Goal: Information Seeking & Learning: Learn about a topic

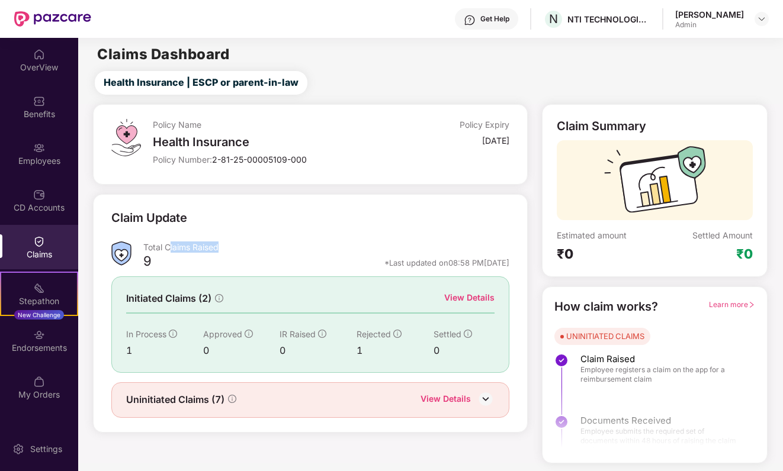
drag, startPoint x: 168, startPoint y: 246, endPoint x: 240, endPoint y: 248, distance: 71.7
click at [240, 248] on div "Total Claims Raised" at bounding box center [326, 247] width 366 height 11
click at [473, 393] on div "View Details" at bounding box center [457, 400] width 74 height 15
click at [484, 394] on img at bounding box center [486, 399] width 18 height 18
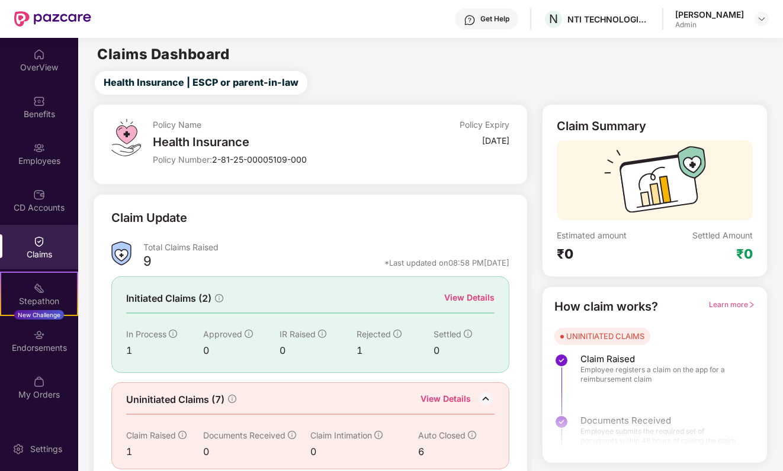
click at [172, 330] on icon "info-circle" at bounding box center [173, 334] width 8 height 8
click at [398, 332] on icon "info-circle" at bounding box center [397, 334] width 8 height 8
click at [50, 202] on div "CD Accounts" at bounding box center [39, 208] width 78 height 12
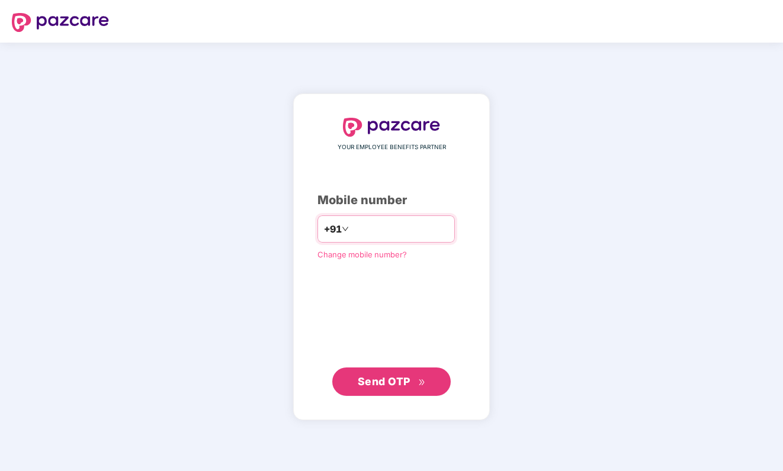
click at [351, 224] on input "number" at bounding box center [399, 229] width 97 height 19
type input "**********"
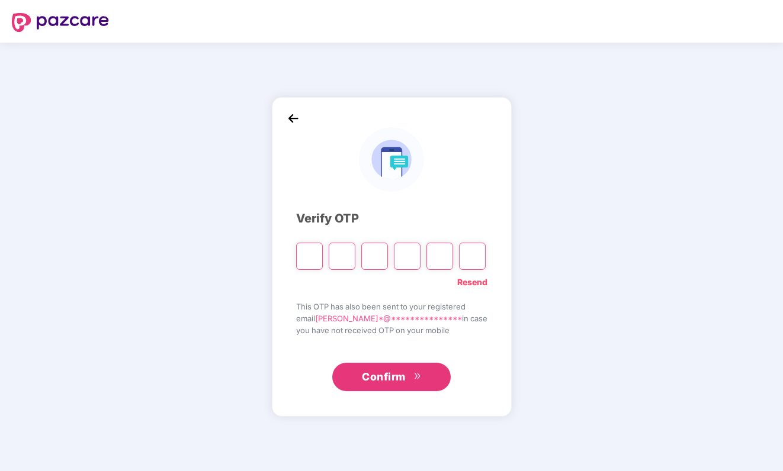
type input "*"
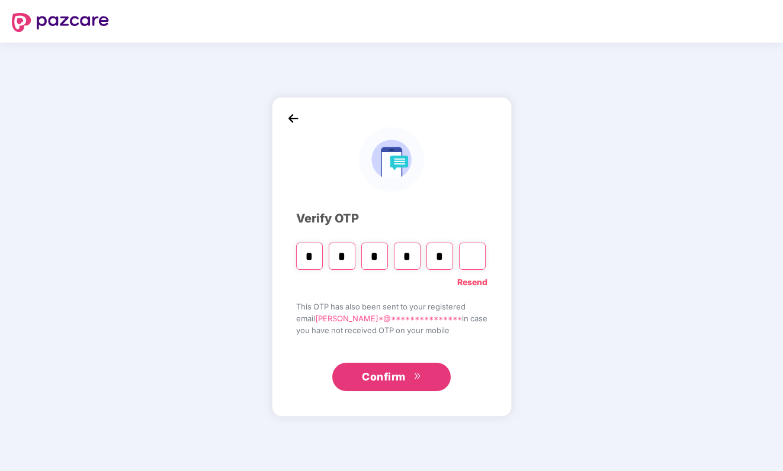
type input "*"
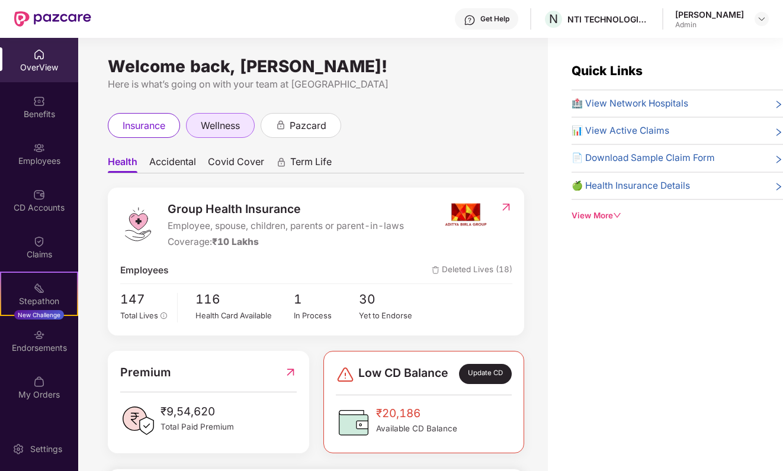
click at [227, 120] on span "wellness" at bounding box center [220, 125] width 39 height 15
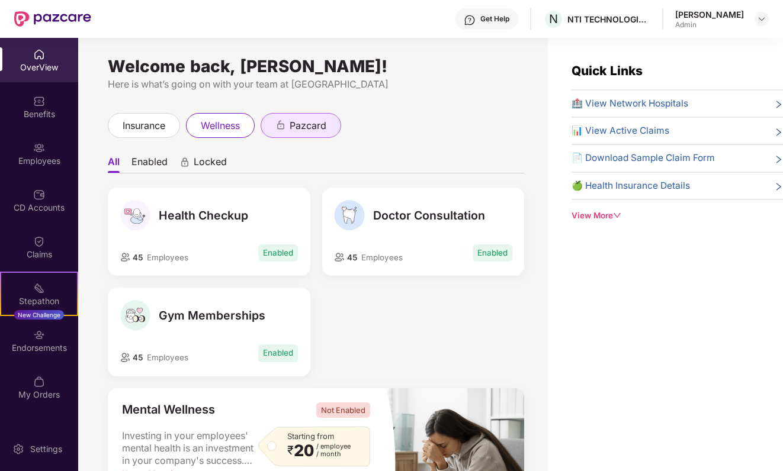
click at [298, 133] on div "pazcard" at bounding box center [301, 125] width 81 height 25
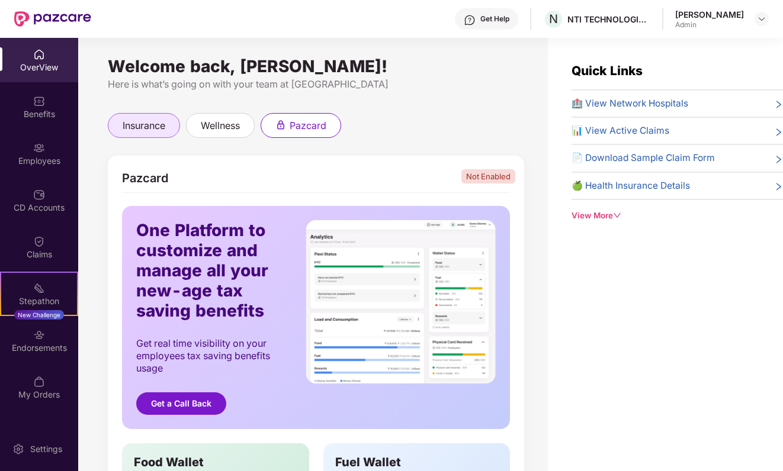
click at [169, 127] on div "insurance" at bounding box center [144, 125] width 72 height 25
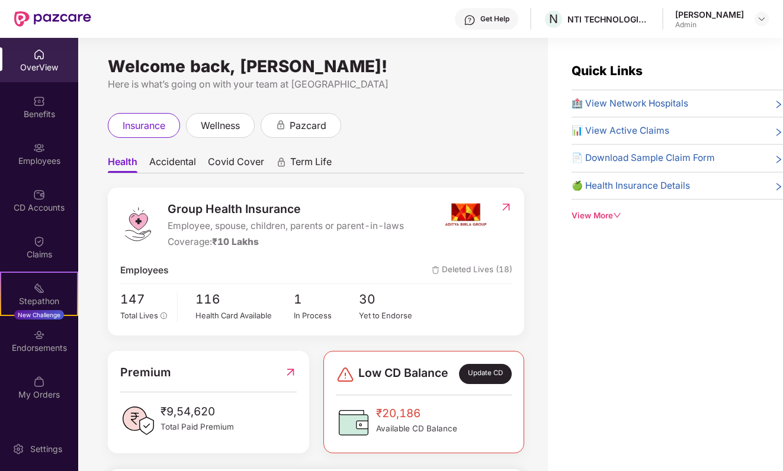
click at [180, 164] on span "Accidental" at bounding box center [172, 164] width 47 height 17
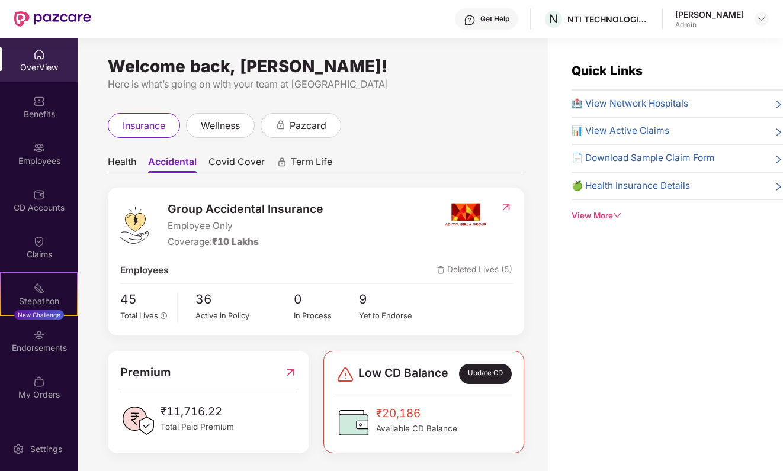
click at [229, 160] on span "Covid Cover" at bounding box center [236, 164] width 56 height 17
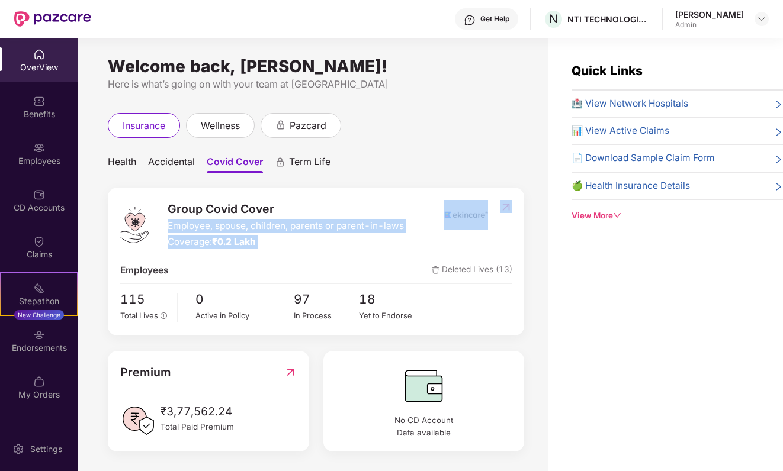
drag, startPoint x: 173, startPoint y: 217, endPoint x: 281, endPoint y: 257, distance: 114.3
click at [281, 257] on div "Group Covid Cover Employee, spouse, children, parents or parent-in-laws Coverag…" at bounding box center [316, 262] width 416 height 148
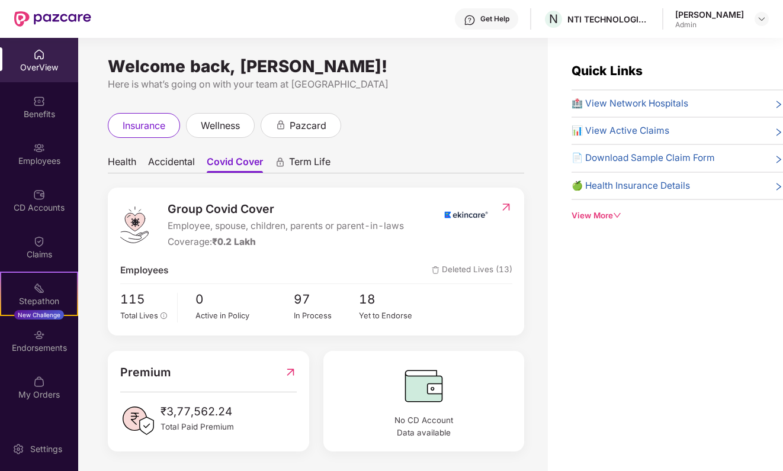
click at [281, 257] on div "Group Covid Cover Employee, spouse, children, parents or parent-in-laws Coverag…" at bounding box center [316, 262] width 416 height 148
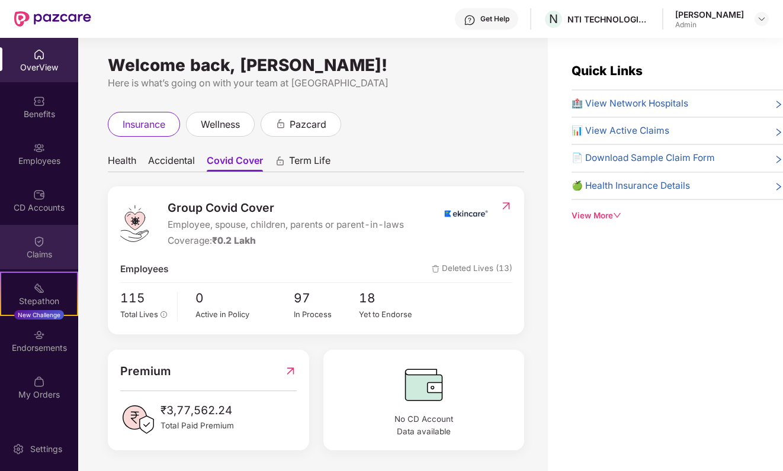
scroll to position [1, 0]
click at [60, 250] on div "Claims" at bounding box center [39, 255] width 78 height 12
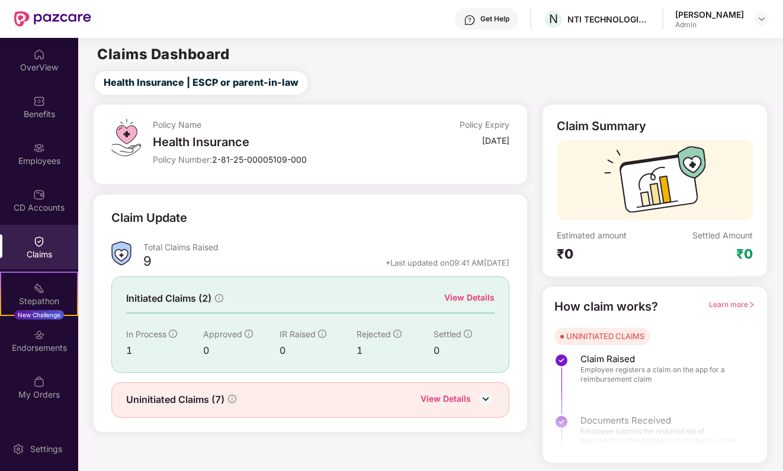
scroll to position [0, 0]
click at [54, 161] on div "Employees" at bounding box center [39, 161] width 78 height 12
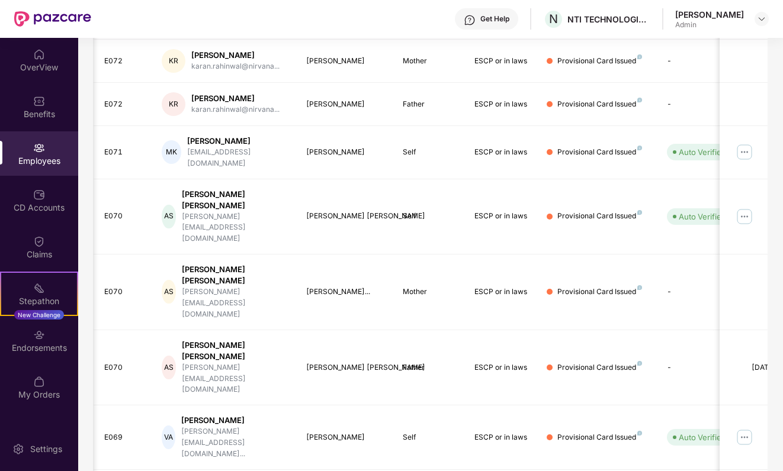
scroll to position [256, 0]
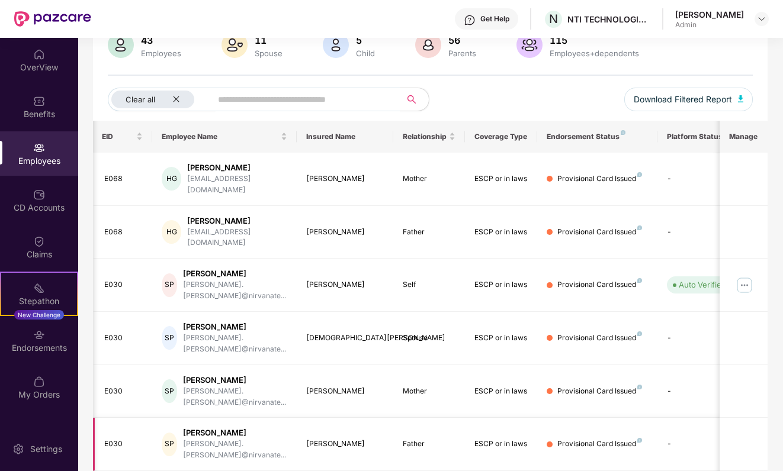
scroll to position [55, 0]
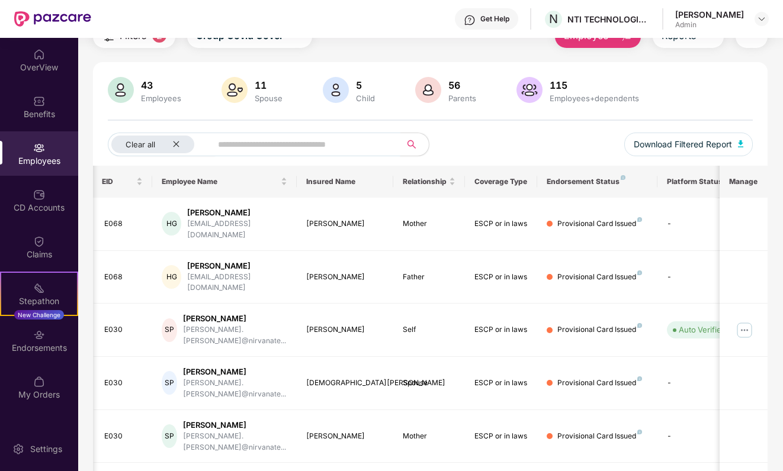
click at [258, 139] on input "text" at bounding box center [301, 145] width 167 height 18
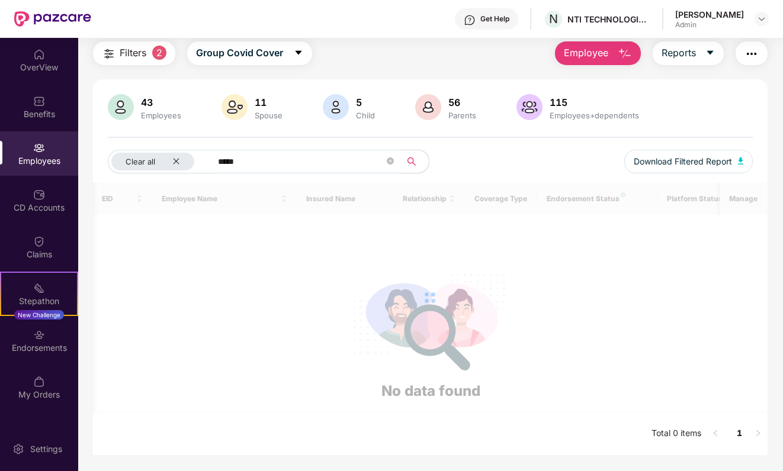
scroll to position [38, 0]
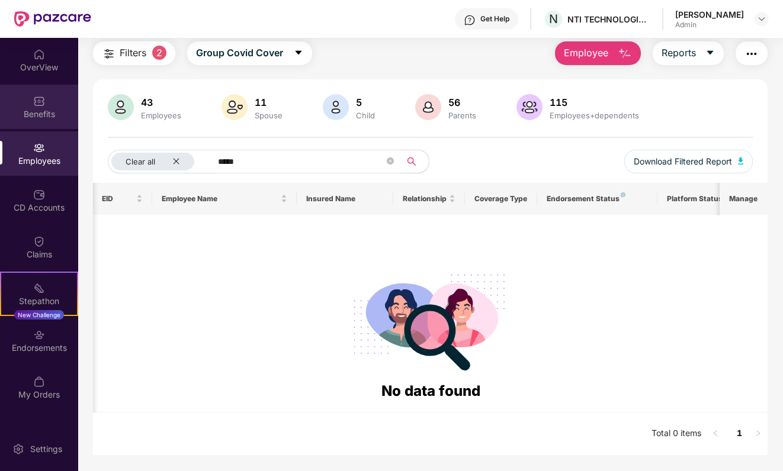
type input "*****"
click at [63, 86] on div "Benefits" at bounding box center [39, 107] width 78 height 44
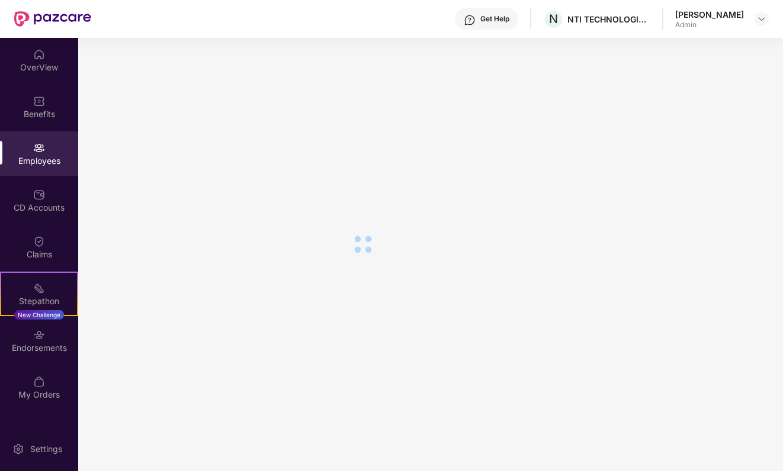
scroll to position [20, 0]
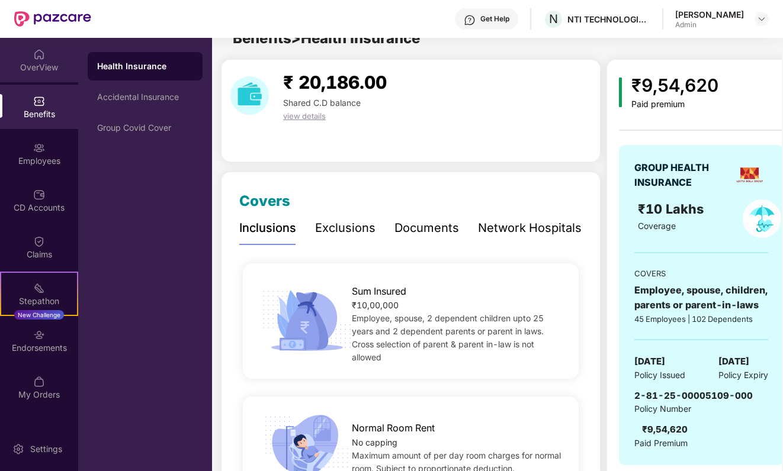
click at [57, 69] on div "OverView" at bounding box center [39, 68] width 78 height 12
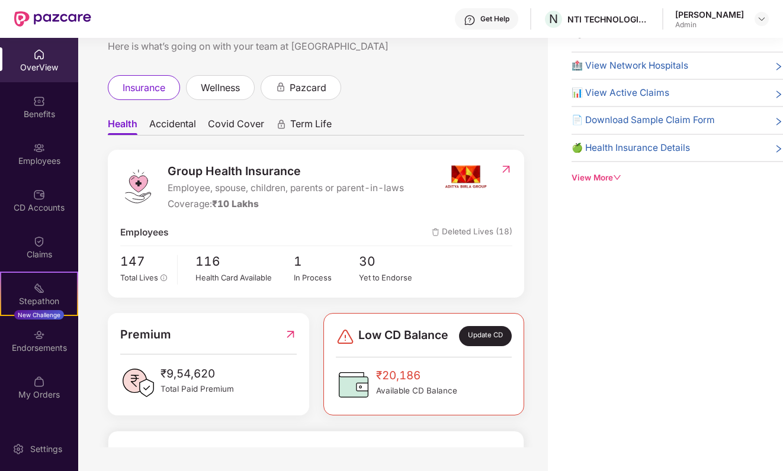
scroll to position [0, 0]
